Goal: Task Accomplishment & Management: Manage account settings

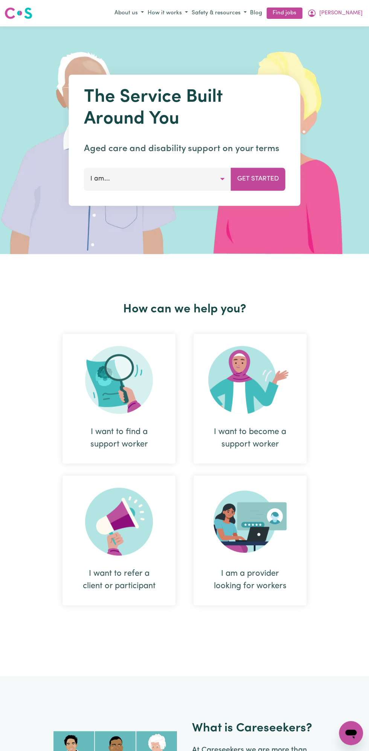
click at [351, 13] on span "[PERSON_NAME]" at bounding box center [341, 13] width 43 height 8
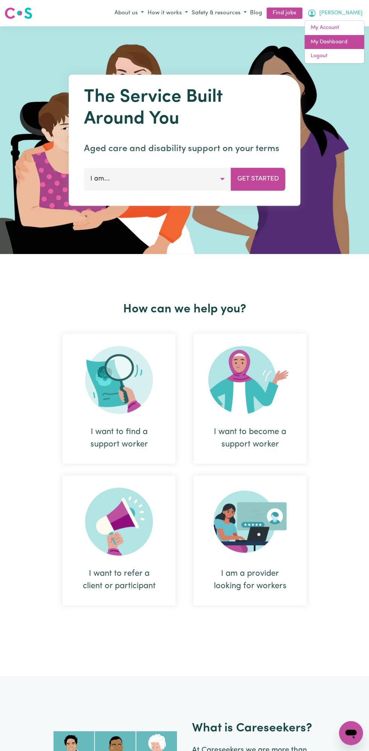
click at [352, 36] on link "My Dashboard" at bounding box center [335, 42] width 60 height 14
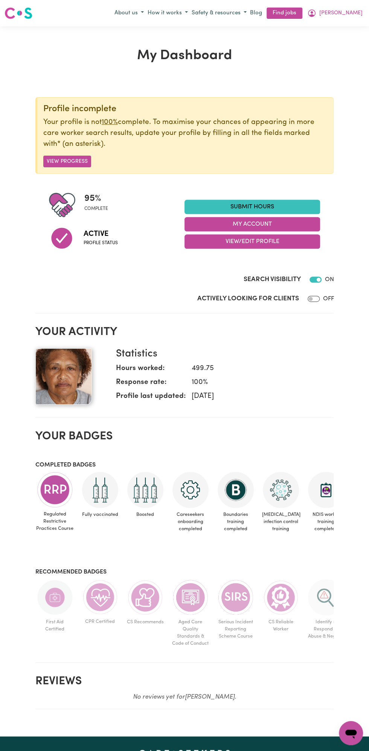
click at [264, 228] on button "My Account" at bounding box center [253, 224] width 136 height 14
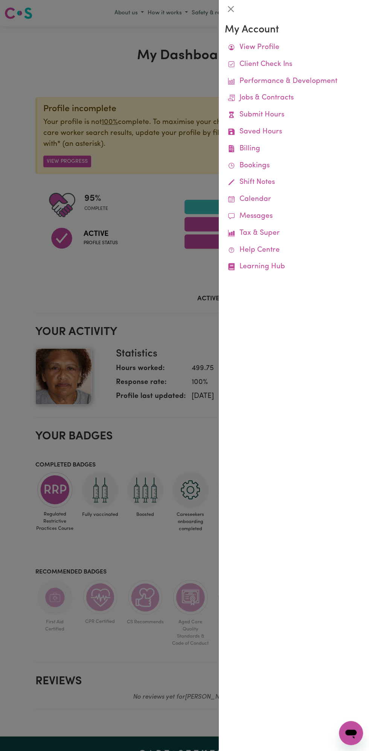
click at [281, 44] on link "View Profile" at bounding box center [294, 47] width 138 height 17
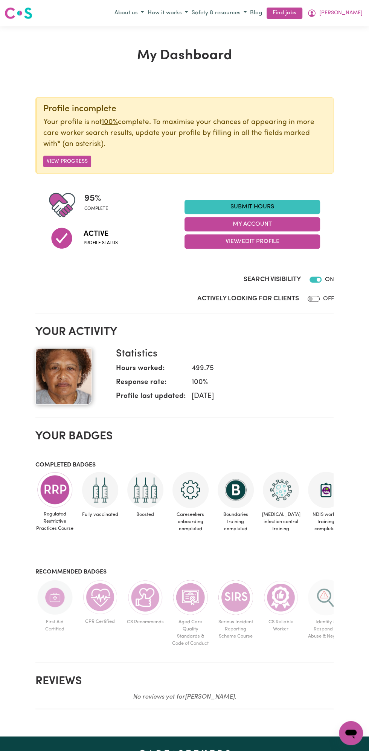
click at [269, 222] on button "My Account" at bounding box center [253, 224] width 136 height 14
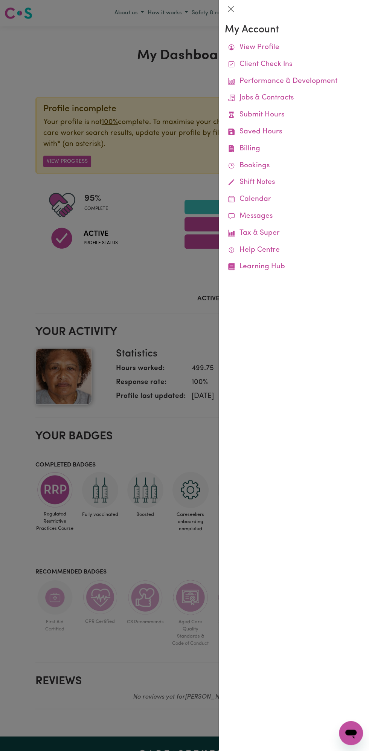
click at [320, 14] on div at bounding box center [294, 9] width 150 height 18
click at [277, 44] on link "View Profile" at bounding box center [294, 47] width 138 height 17
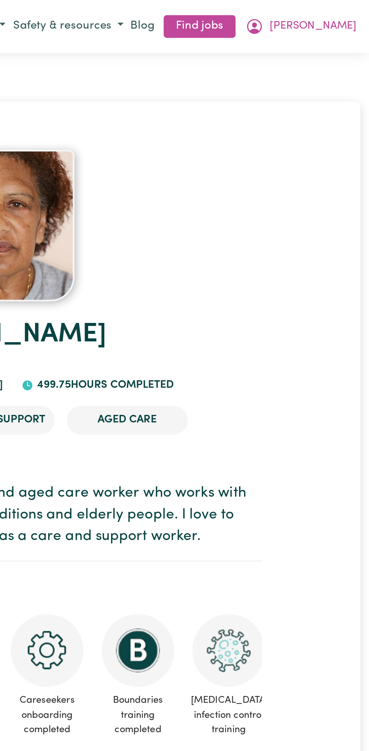
click at [351, 13] on span "[PERSON_NAME]" at bounding box center [341, 13] width 43 height 8
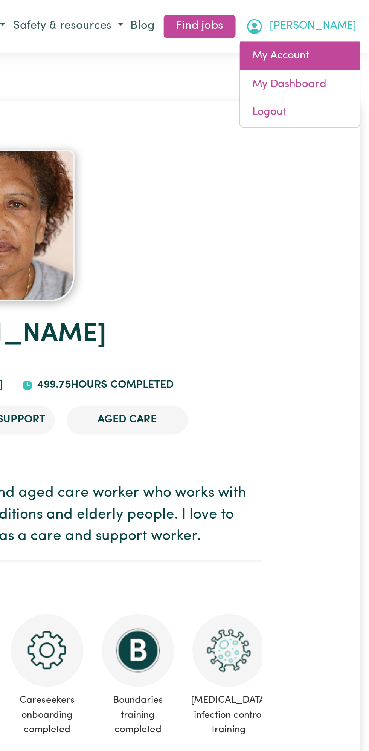
click at [344, 23] on link "My Account" at bounding box center [335, 28] width 60 height 14
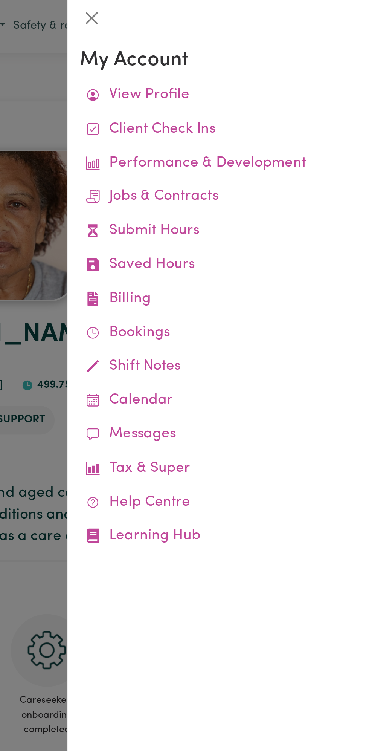
click at [277, 234] on link "Tax & Super" at bounding box center [294, 233] width 138 height 17
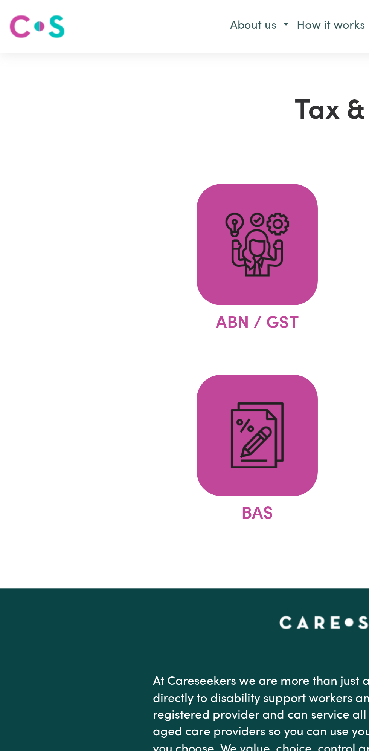
click at [130, 142] on span at bounding box center [128, 122] width 60 height 60
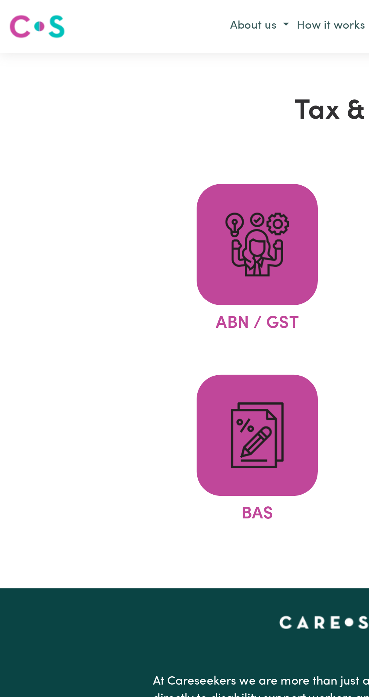
click at [134, 113] on img at bounding box center [128, 122] width 36 height 36
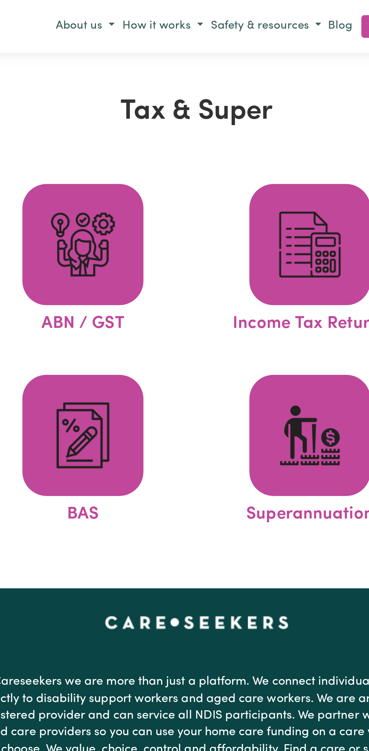
click at [251, 125] on img at bounding box center [241, 122] width 36 height 36
click at [239, 124] on img at bounding box center [241, 122] width 36 height 36
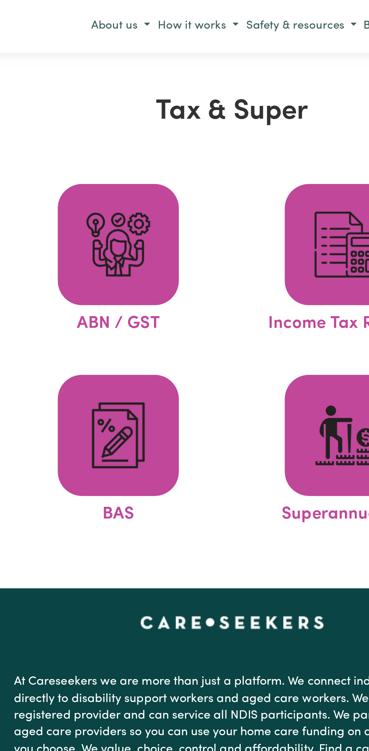
click at [129, 142] on span at bounding box center [128, 122] width 60 height 60
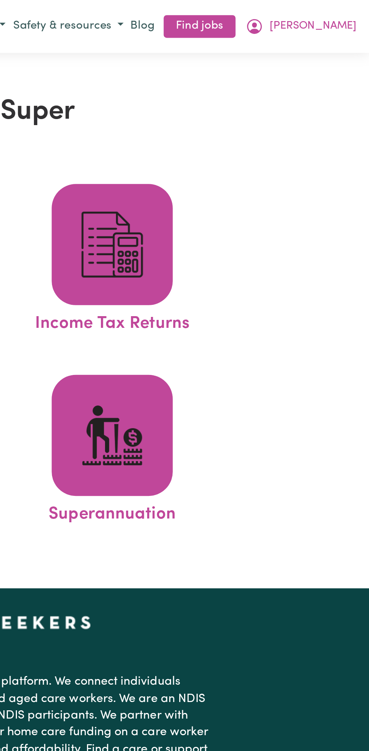
click at [344, 12] on span "[PERSON_NAME]" at bounding box center [341, 13] width 43 height 8
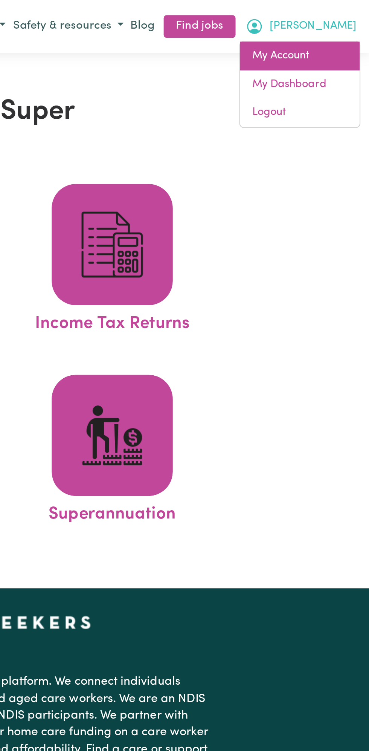
click at [337, 25] on link "My Account" at bounding box center [335, 28] width 60 height 14
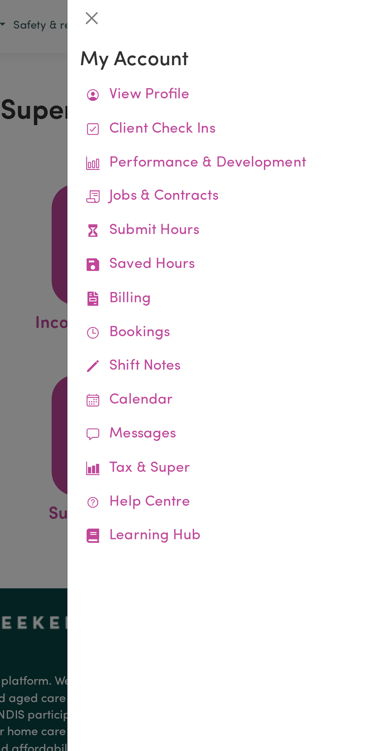
click at [276, 45] on link "View Profile" at bounding box center [294, 47] width 138 height 17
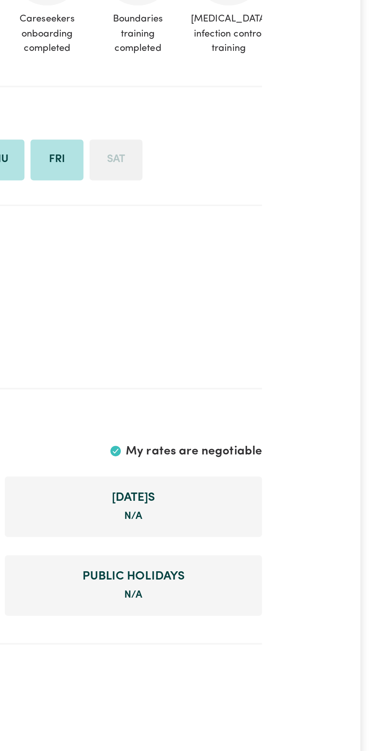
click at [331, 615] on div "[PERSON_NAME] , [GEOGRAPHIC_DATA] 499.75 hours completed [MEDICAL_DATA] Disabil…" at bounding box center [185, 670] width 360 height 1238
